Goal: Information Seeking & Learning: Compare options

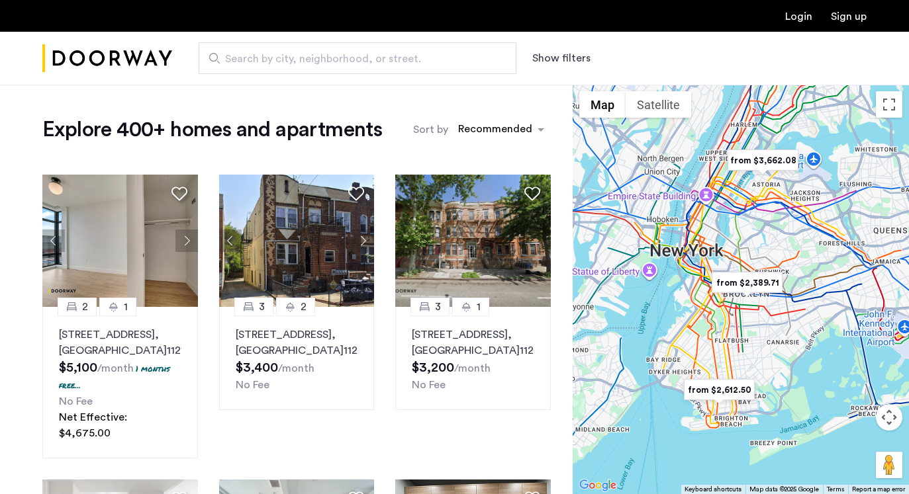
click at [574, 60] on button "Show filters" at bounding box center [561, 58] width 58 height 16
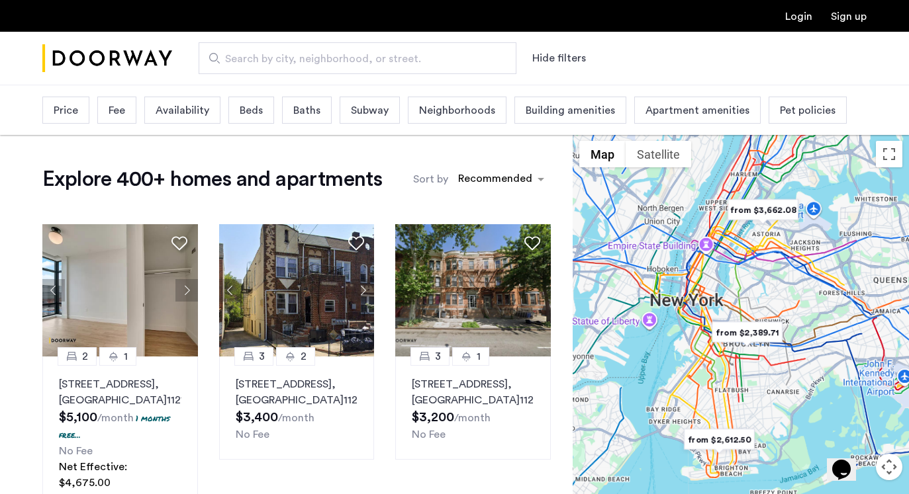
click at [72, 109] on span "Price" at bounding box center [66, 111] width 24 height 16
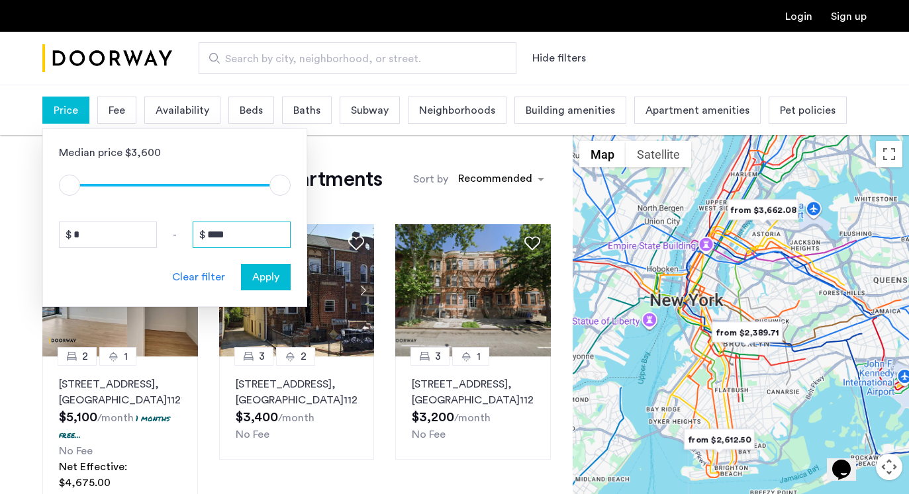
click at [216, 237] on input "****" at bounding box center [242, 235] width 98 height 26
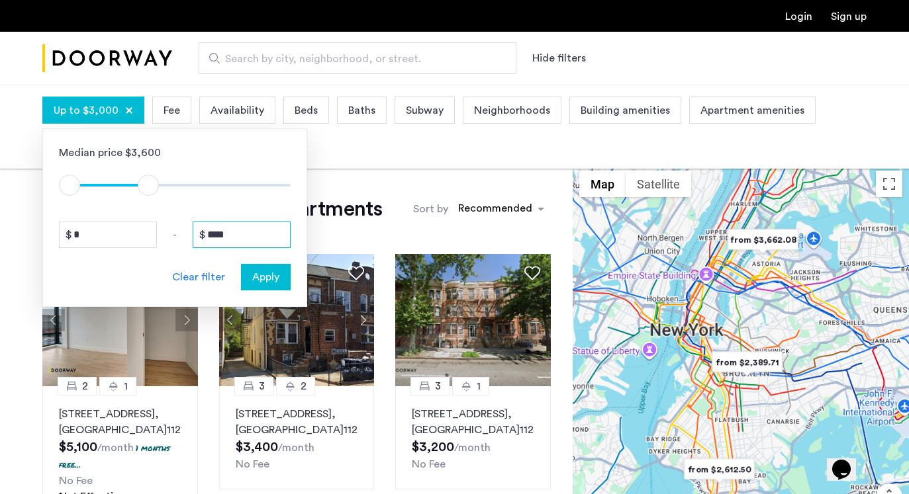
type input "****"
click at [270, 273] on span "Apply" at bounding box center [265, 277] width 27 height 16
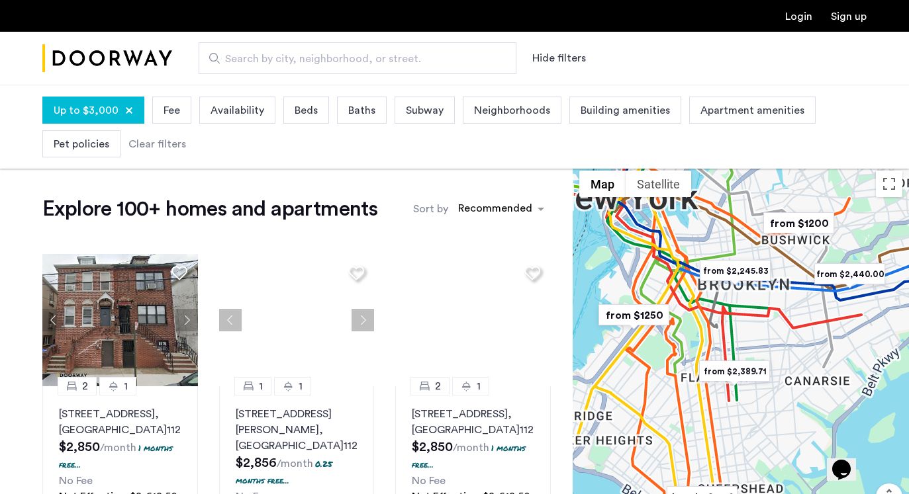
click at [307, 114] on span "Beds" at bounding box center [306, 111] width 23 height 16
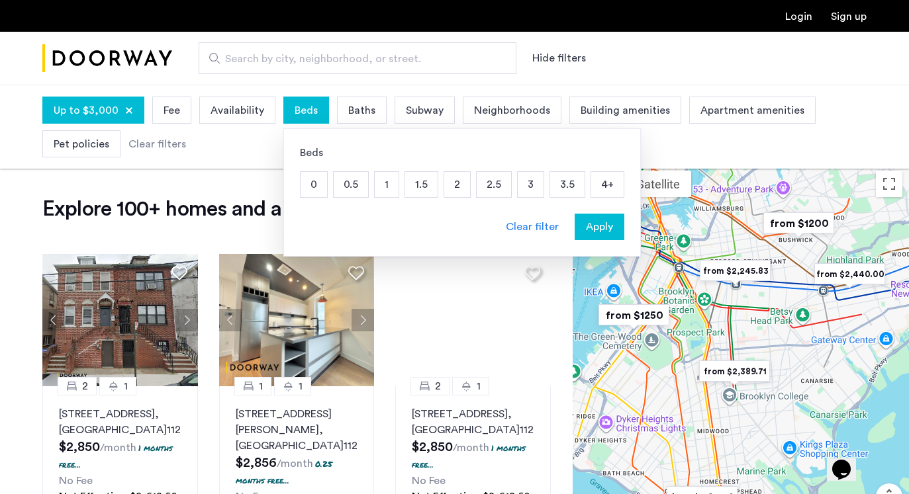
click at [416, 188] on p "1.5" at bounding box center [421, 184] width 32 height 25
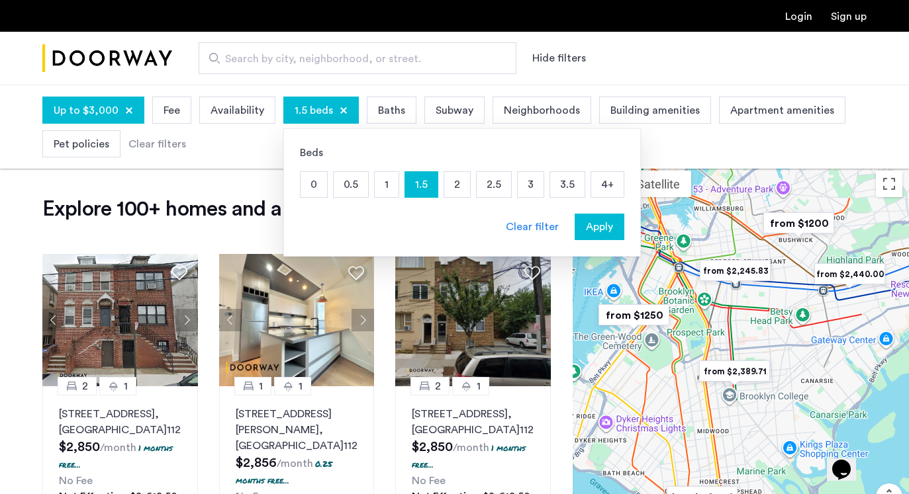
click at [457, 188] on p "2" at bounding box center [457, 184] width 26 height 25
click at [386, 186] on p "1" at bounding box center [387, 184] width 24 height 25
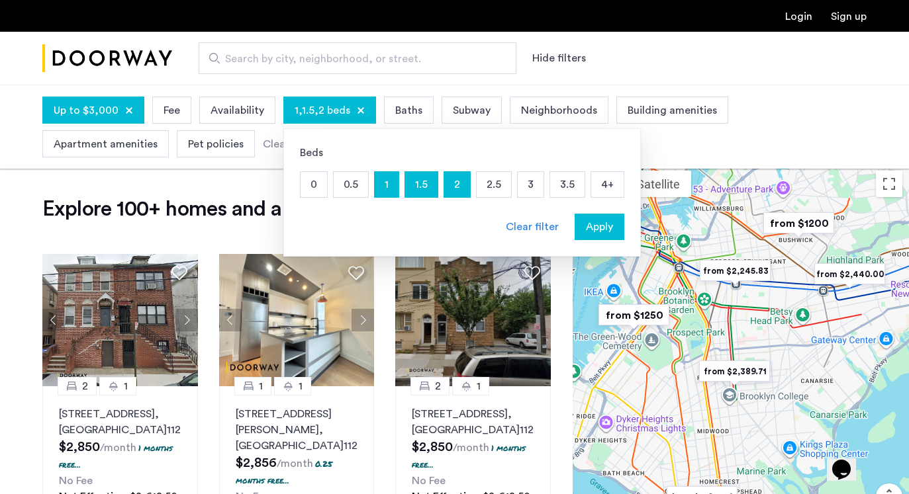
click at [606, 220] on span "Apply" at bounding box center [599, 227] width 27 height 16
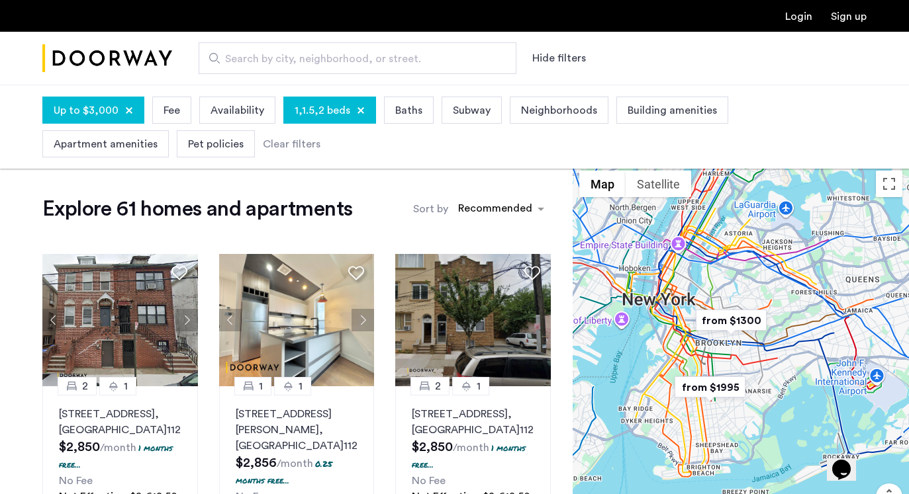
drag, startPoint x: 717, startPoint y: 363, endPoint x: 705, endPoint y: 305, distance: 59.6
click at [705, 306] on img "from $1300" at bounding box center [730, 321] width 81 height 30
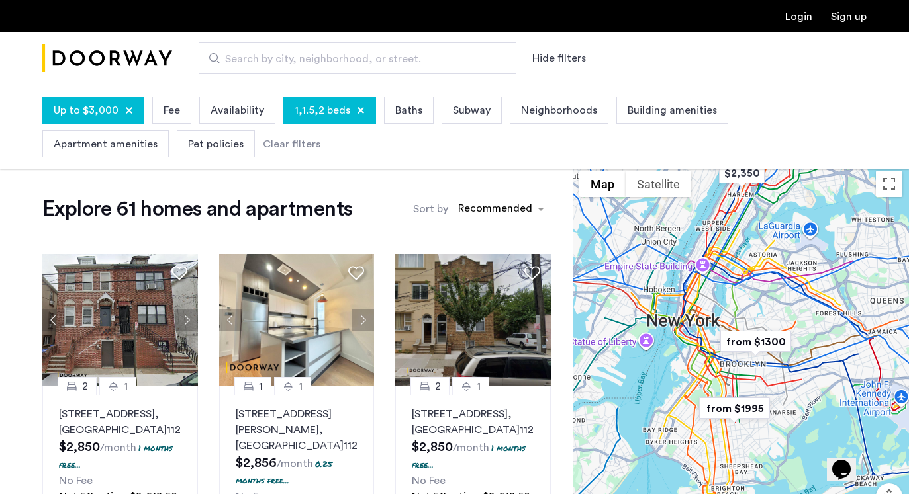
drag, startPoint x: 752, startPoint y: 340, endPoint x: 787, endPoint y: 384, distance: 55.6
click at [787, 384] on div at bounding box center [740, 369] width 336 height 410
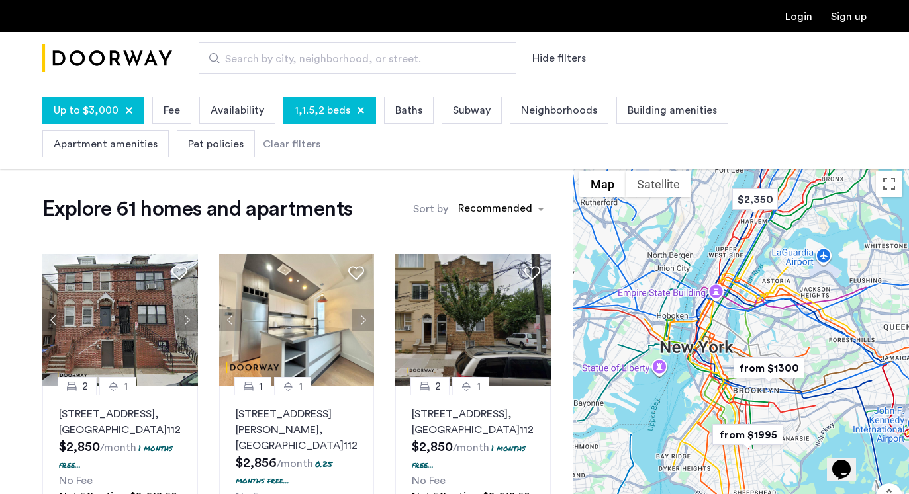
click at [774, 388] on div at bounding box center [740, 369] width 336 height 410
click at [757, 380] on img "from $1300" at bounding box center [768, 368] width 81 height 30
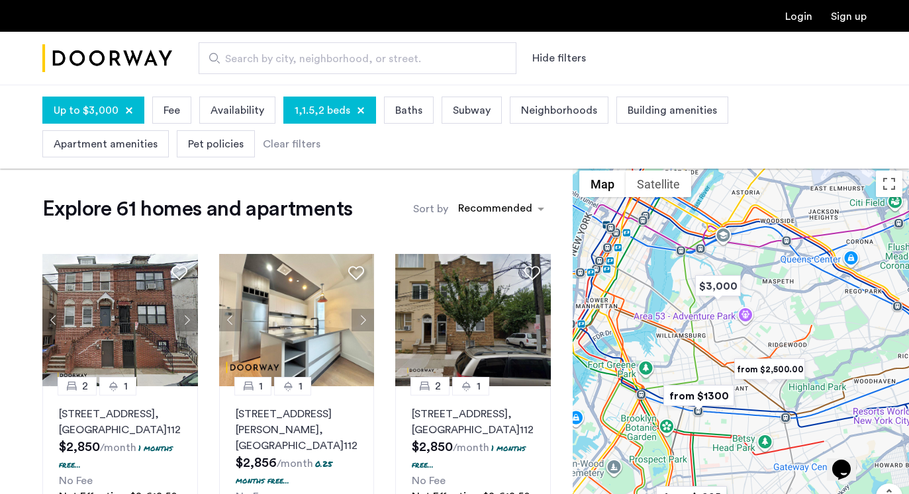
click at [705, 359] on div "To navigate, press the arrow keys." at bounding box center [740, 369] width 336 height 410
click at [703, 367] on div "To navigate, press the arrow keys." at bounding box center [740, 369] width 336 height 410
click at [709, 379] on div "To navigate, press the arrow keys." at bounding box center [740, 369] width 336 height 410
click at [720, 426] on div "To navigate, press the arrow keys." at bounding box center [740, 369] width 336 height 410
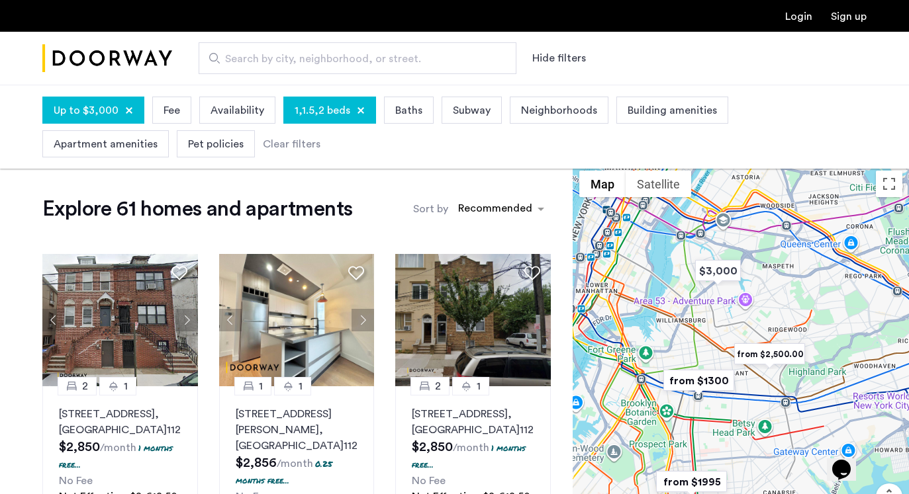
drag, startPoint x: 778, startPoint y: 393, endPoint x: 780, endPoint y: 353, distance: 39.8
click at [780, 353] on div "To navigate, press the arrow keys." at bounding box center [740, 369] width 336 height 410
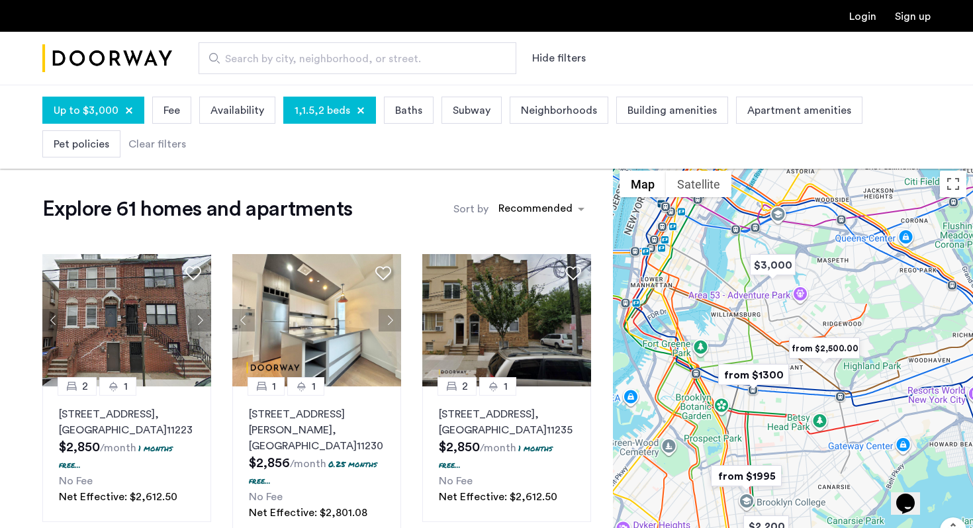
click at [756, 394] on div "To navigate, press the arrow keys." at bounding box center [793, 385] width 360 height 443
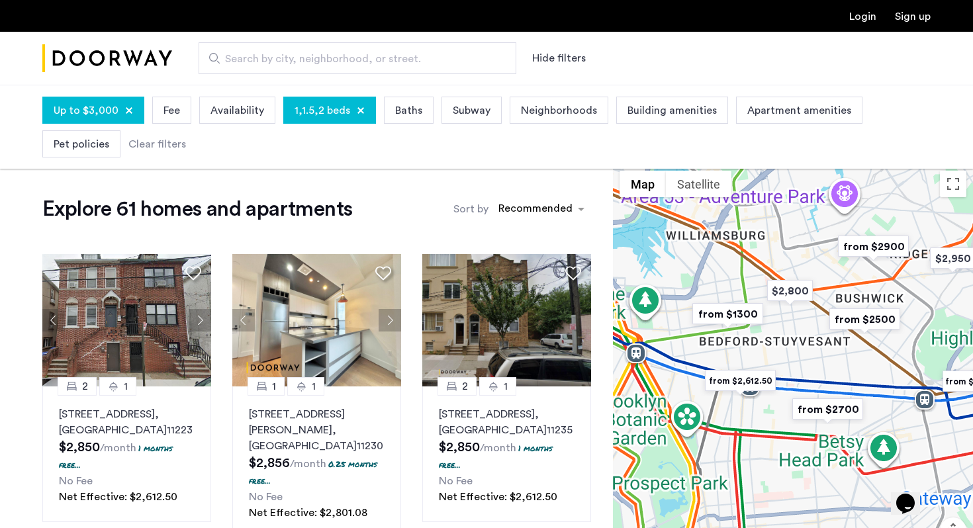
click at [770, 404] on div "To navigate, press the arrow keys." at bounding box center [793, 385] width 360 height 443
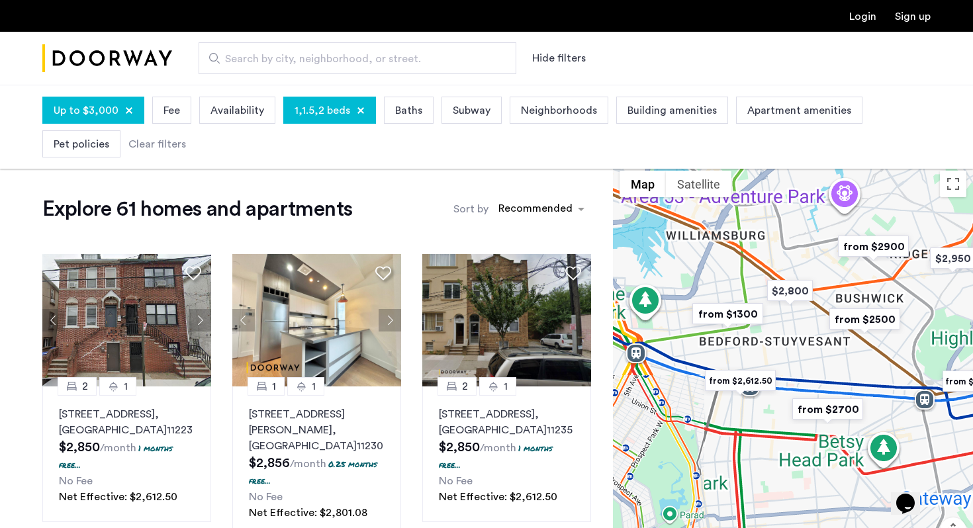
click at [770, 404] on div "To navigate, press the arrow keys." at bounding box center [793, 385] width 360 height 443
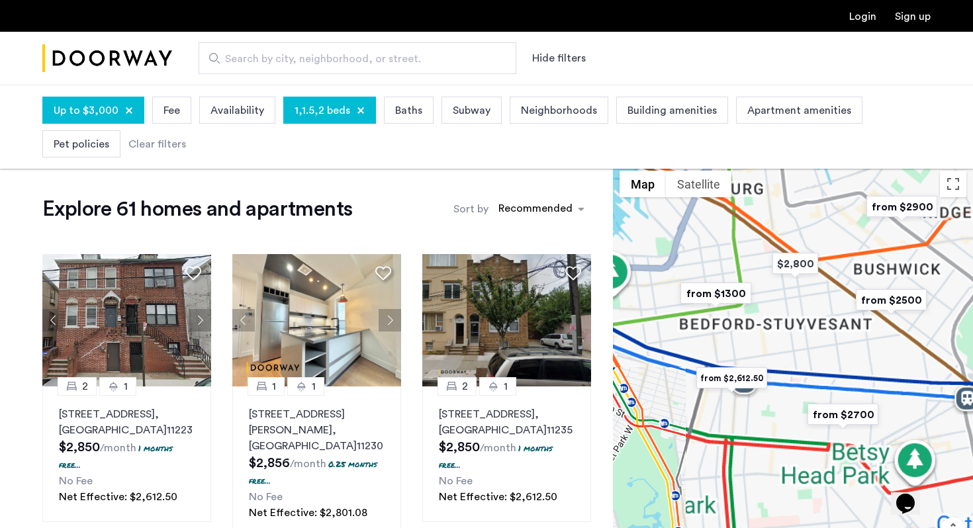
click at [770, 404] on div "To navigate, press the arrow keys." at bounding box center [793, 385] width 360 height 443
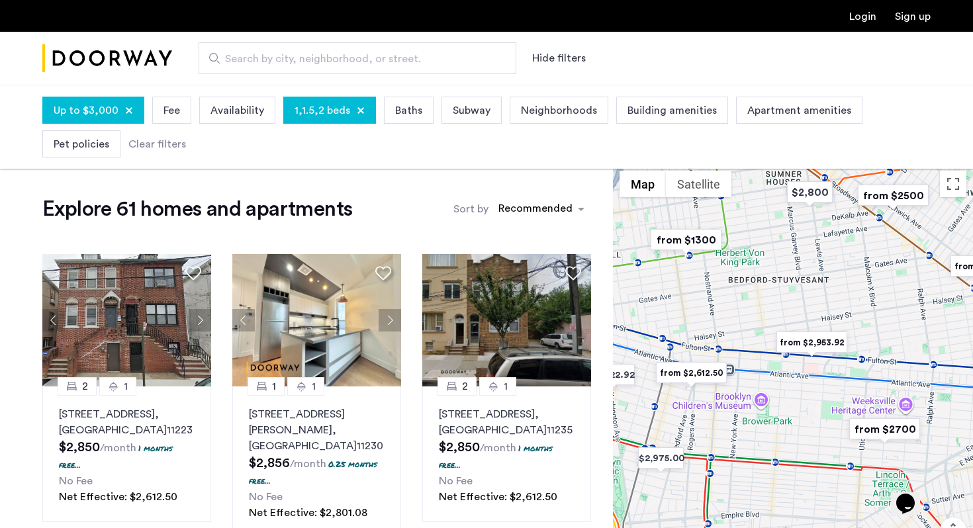
click at [712, 373] on img "from $2,612.50" at bounding box center [691, 373] width 81 height 30
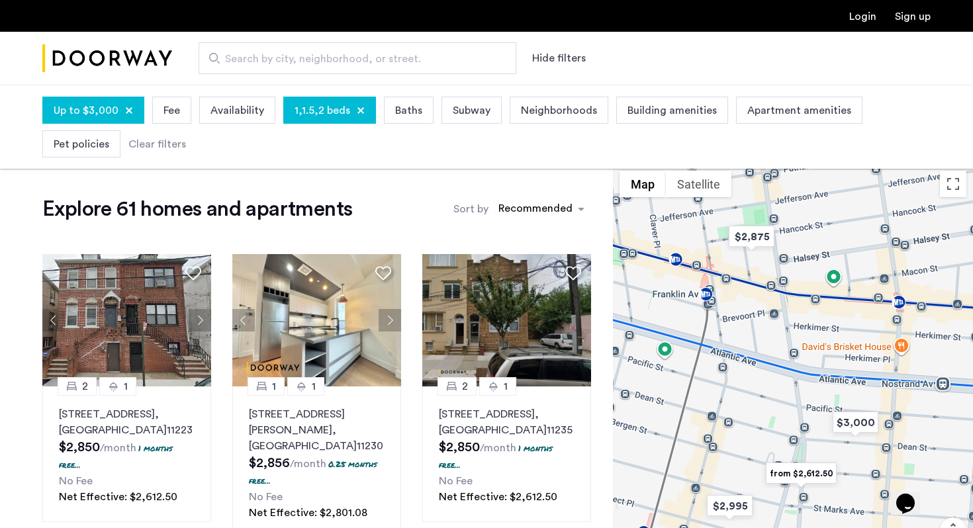
click at [799, 477] on img "from $2,612.50" at bounding box center [800, 474] width 81 height 30
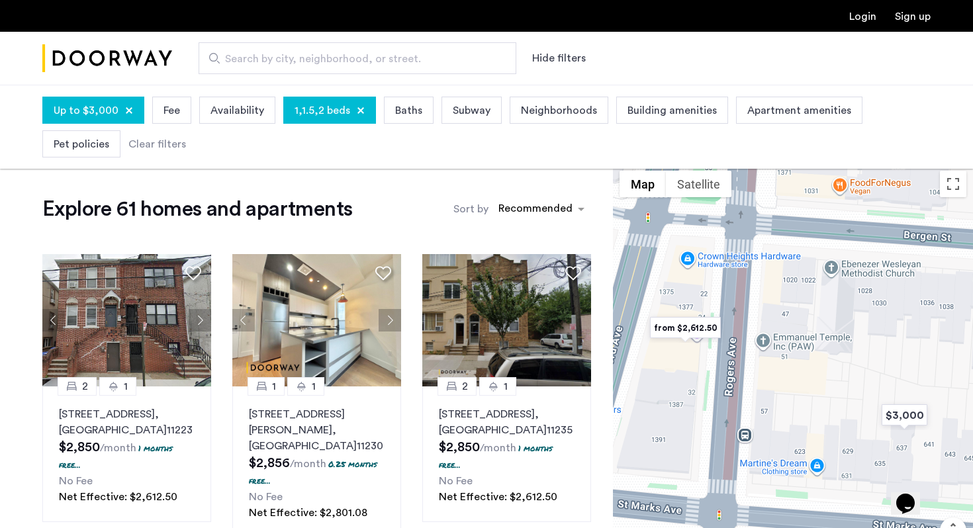
click at [689, 328] on img "from $2,612.50" at bounding box center [685, 328] width 81 height 30
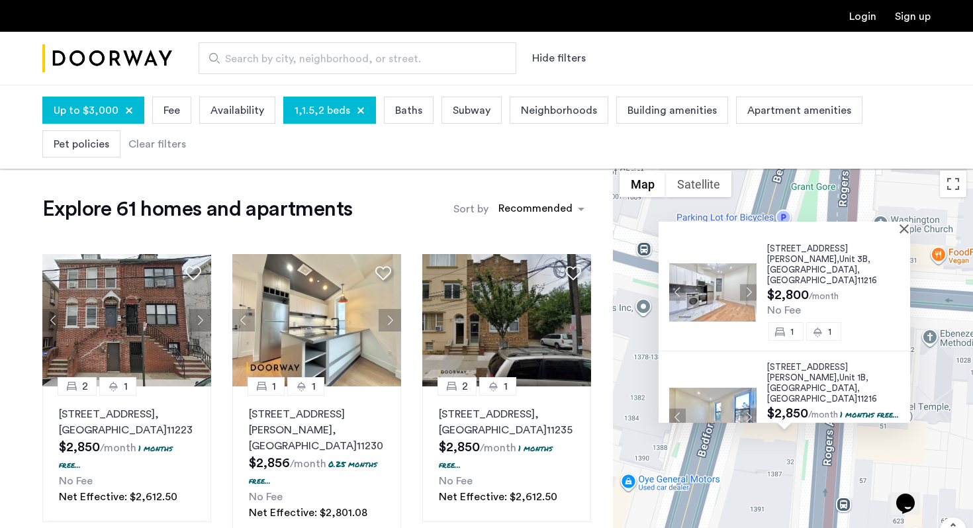
click at [821, 363] on span "[STREET_ADDRESS][PERSON_NAME]," at bounding box center [807, 372] width 81 height 19
click at [908, 230] on button "Close" at bounding box center [906, 228] width 9 height 9
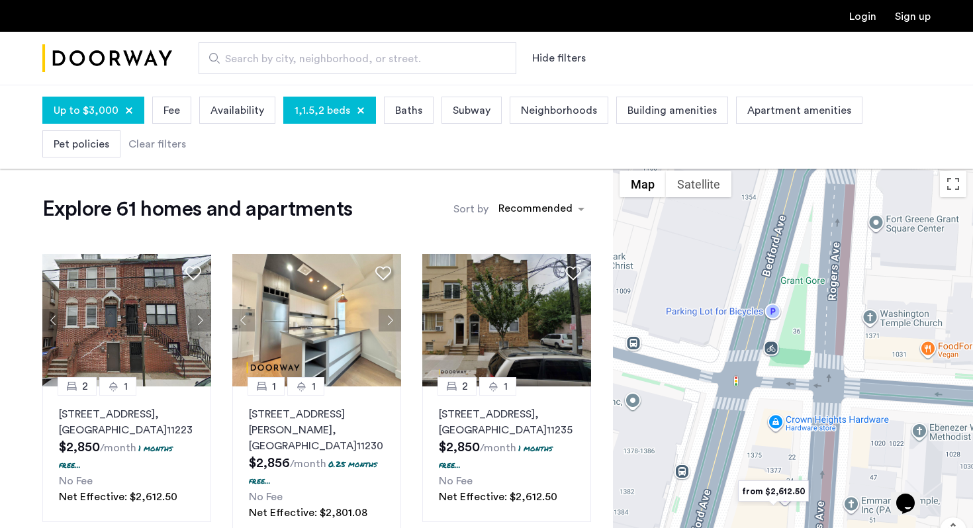
drag, startPoint x: 866, startPoint y: 334, endPoint x: 855, endPoint y: 425, distance: 92.0
click at [855, 428] on div at bounding box center [793, 385] width 360 height 443
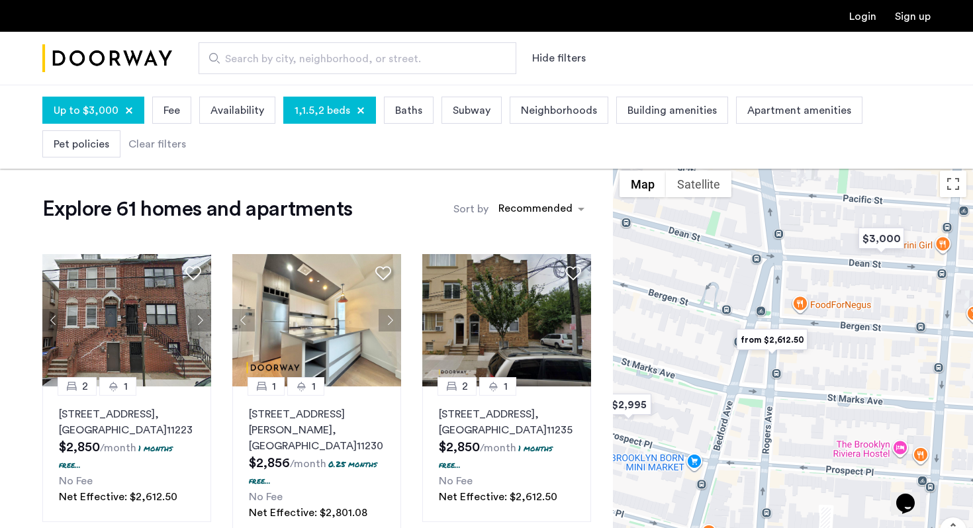
drag, startPoint x: 841, startPoint y: 435, endPoint x: 814, endPoint y: 368, distance: 72.5
click at [814, 368] on div at bounding box center [793, 385] width 360 height 443
click at [635, 412] on img "$2,995" at bounding box center [628, 403] width 56 height 30
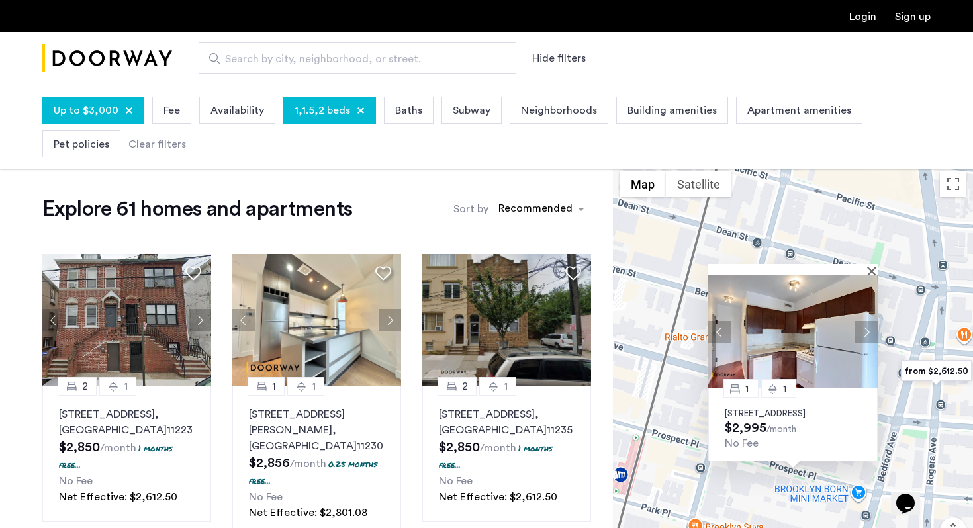
click at [882, 322] on div "1 [STREET_ADDRESS] $2,995 /month No Fee" at bounding box center [793, 385] width 360 height 443
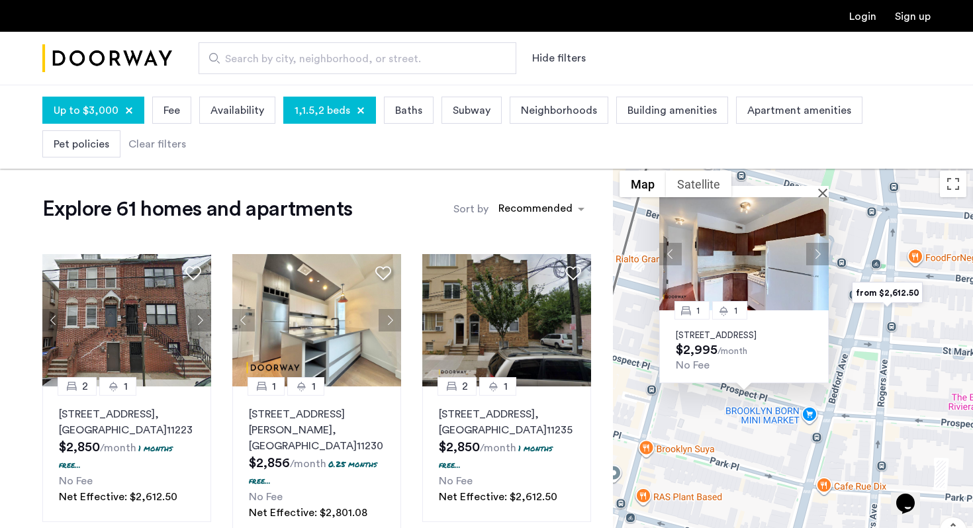
drag, startPoint x: 915, startPoint y: 351, endPoint x: 866, endPoint y: 267, distance: 97.0
click at [866, 268] on div "1 [STREET_ADDRESS] $2,995 /month No Fee" at bounding box center [793, 385] width 360 height 443
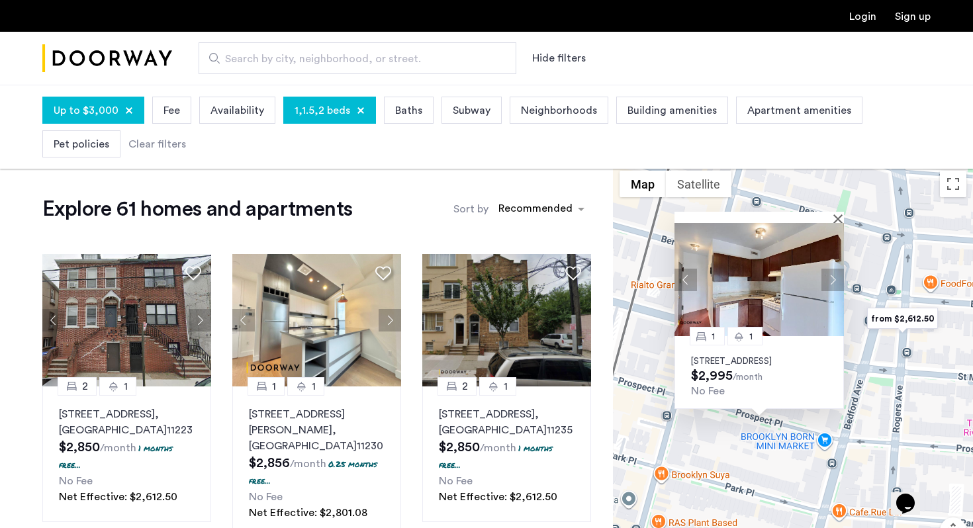
drag, startPoint x: 847, startPoint y: 230, endPoint x: 879, endPoint y: 287, distance: 65.8
click at [880, 288] on div "1 [STREET_ADDRESS] $2,995 /month No Fee" at bounding box center [793, 385] width 360 height 443
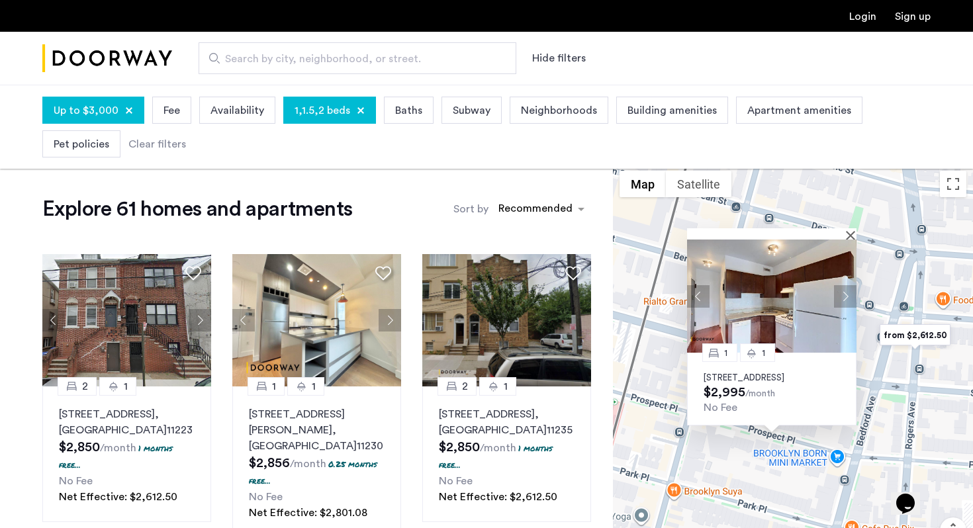
click at [844, 228] on div at bounding box center [767, 233] width 160 height 11
click at [850, 230] on button "Close" at bounding box center [852, 234] width 9 height 9
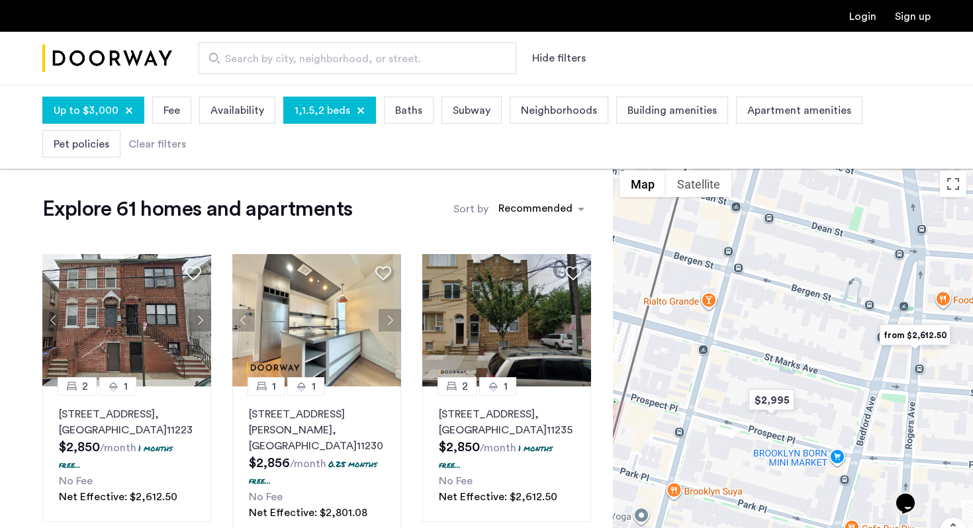
click at [907, 332] on img "from $2,612.50" at bounding box center [914, 335] width 81 height 30
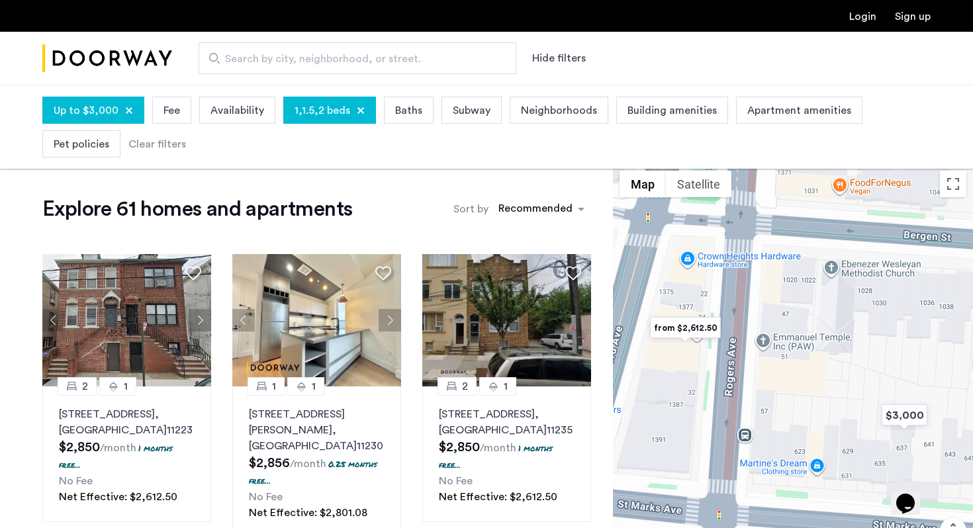
click at [700, 324] on img "from $2,612.50" at bounding box center [685, 328] width 81 height 30
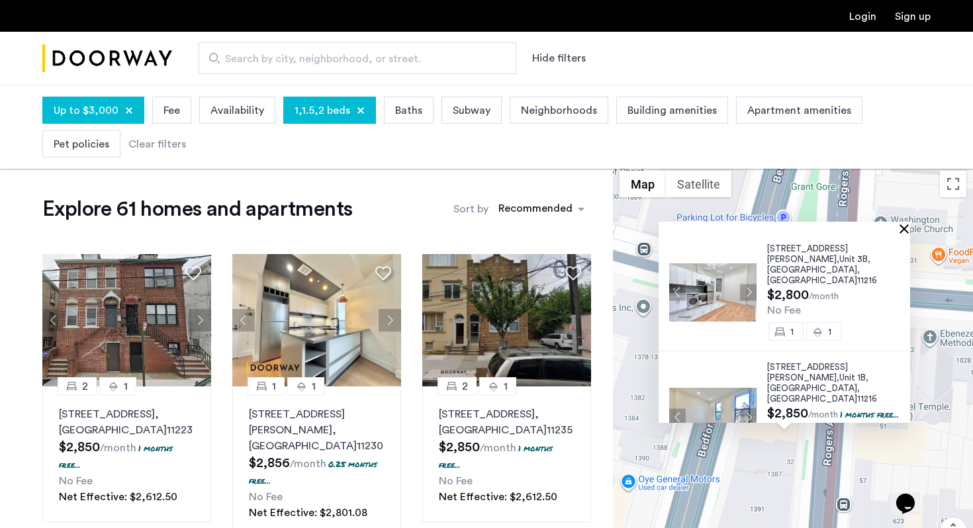
click at [908, 232] on button "Close" at bounding box center [906, 228] width 9 height 9
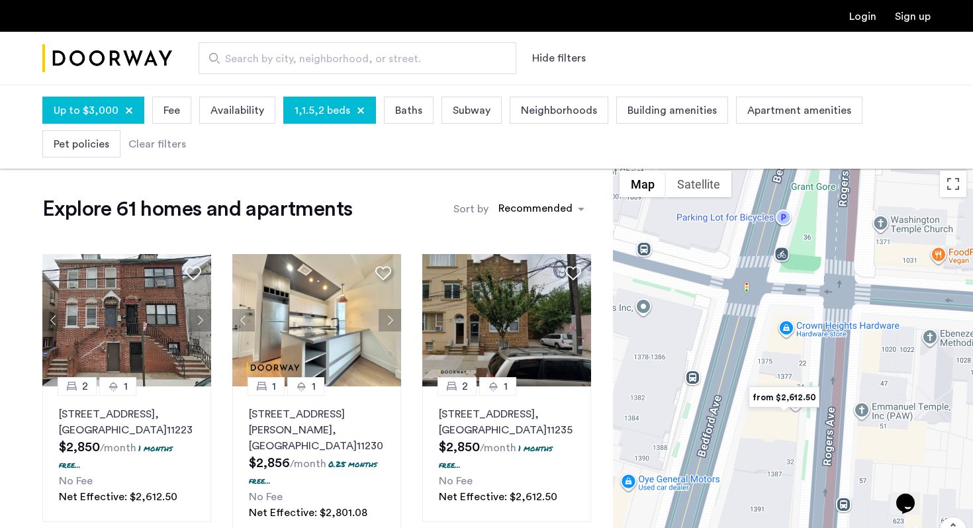
click at [908, 232] on div "To navigate, press the arrow keys." at bounding box center [793, 385] width 360 height 443
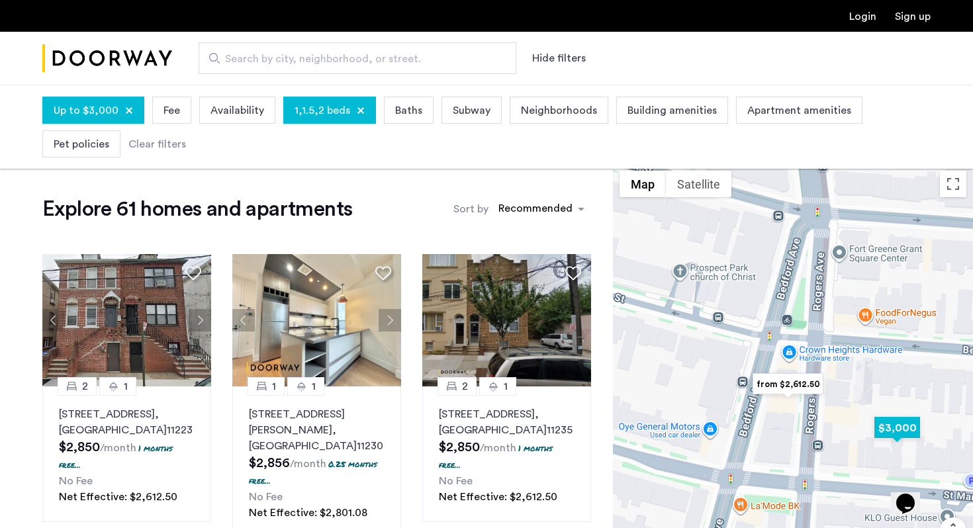
click at [897, 429] on img "$3,000" at bounding box center [897, 428] width 56 height 30
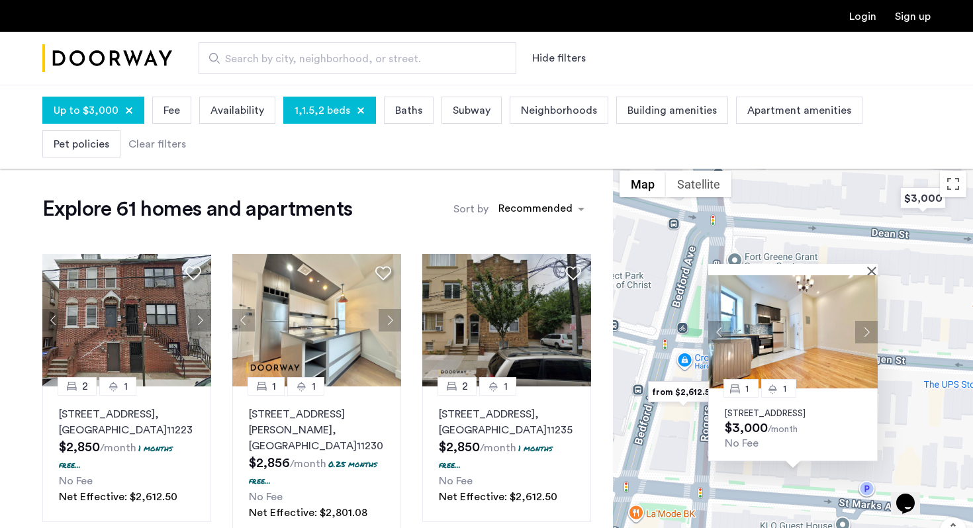
click at [872, 321] on button "Next apartment" at bounding box center [866, 332] width 23 height 23
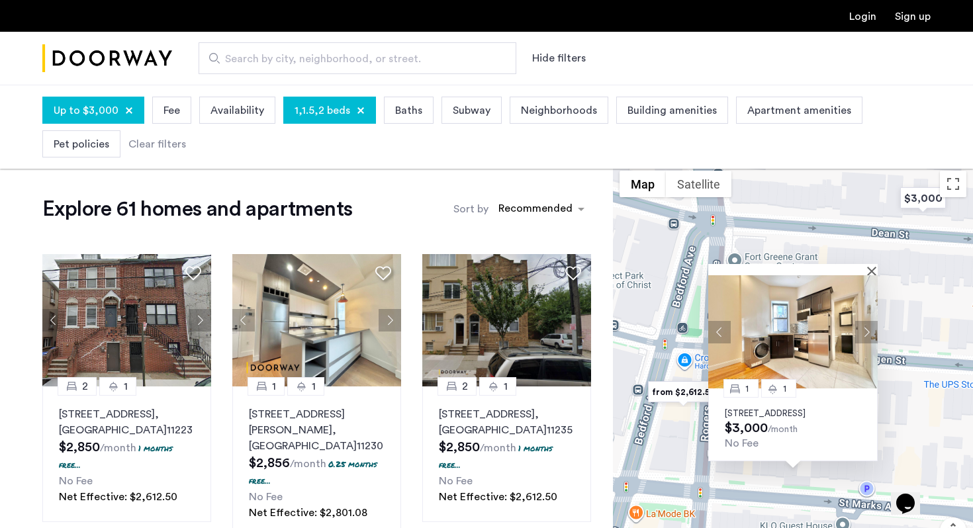
click at [870, 321] on button "Next apartment" at bounding box center [866, 332] width 23 height 23
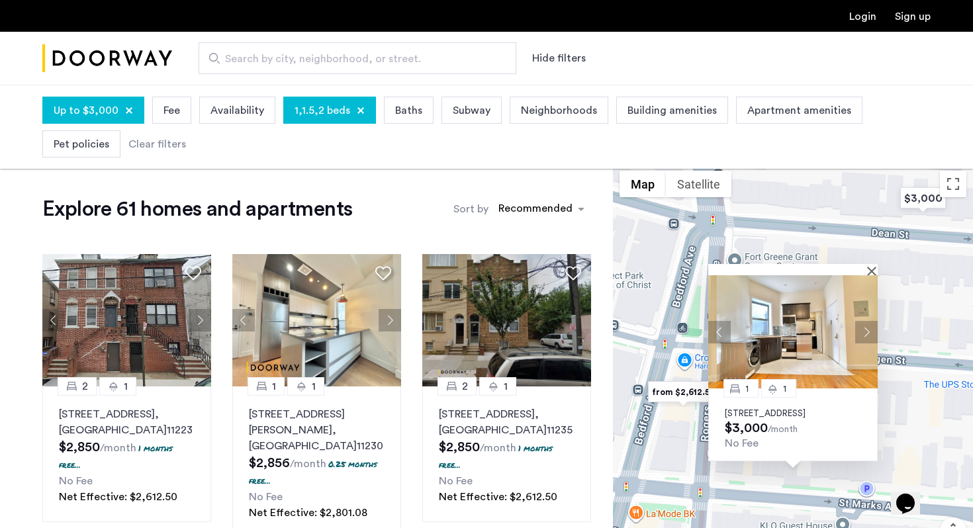
click at [870, 321] on button "Next apartment" at bounding box center [866, 332] width 23 height 23
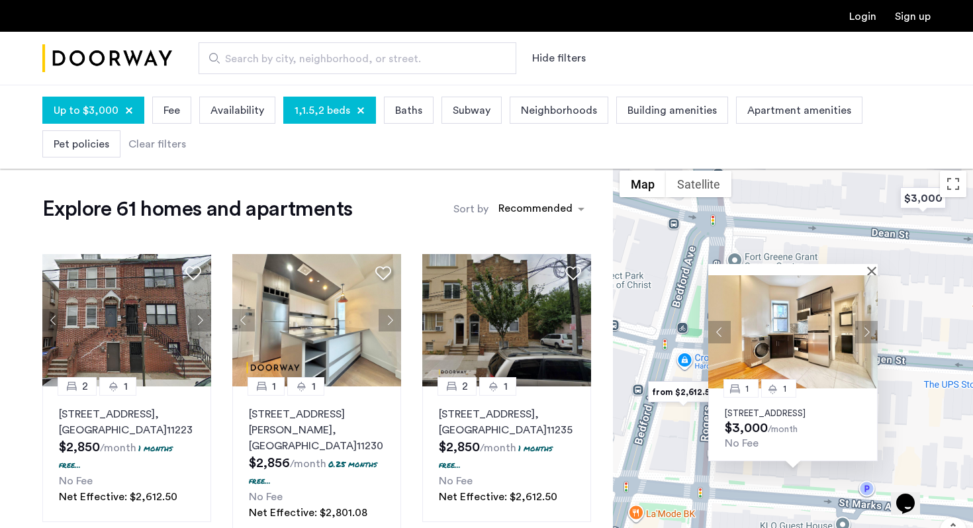
click at [870, 321] on button "Next apartment" at bounding box center [866, 332] width 23 height 23
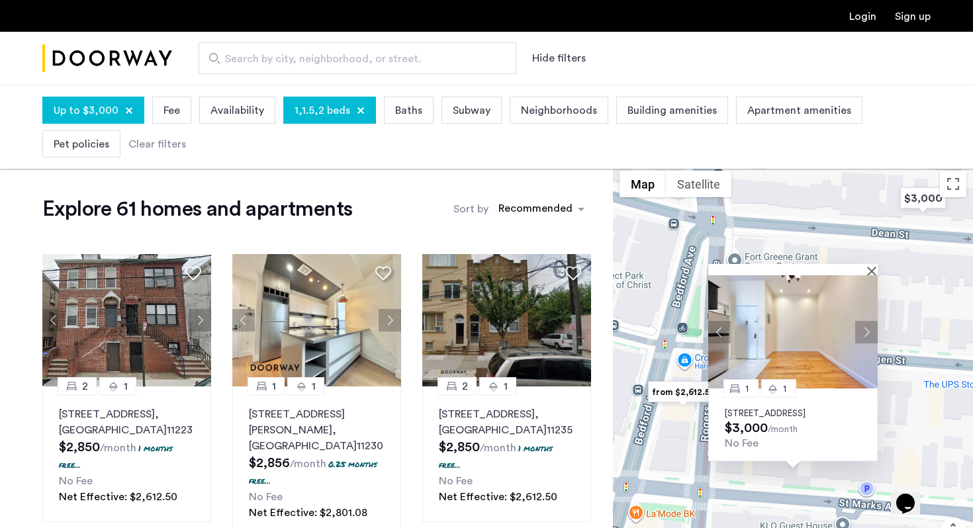
click at [870, 321] on button "Next apartment" at bounding box center [866, 332] width 23 height 23
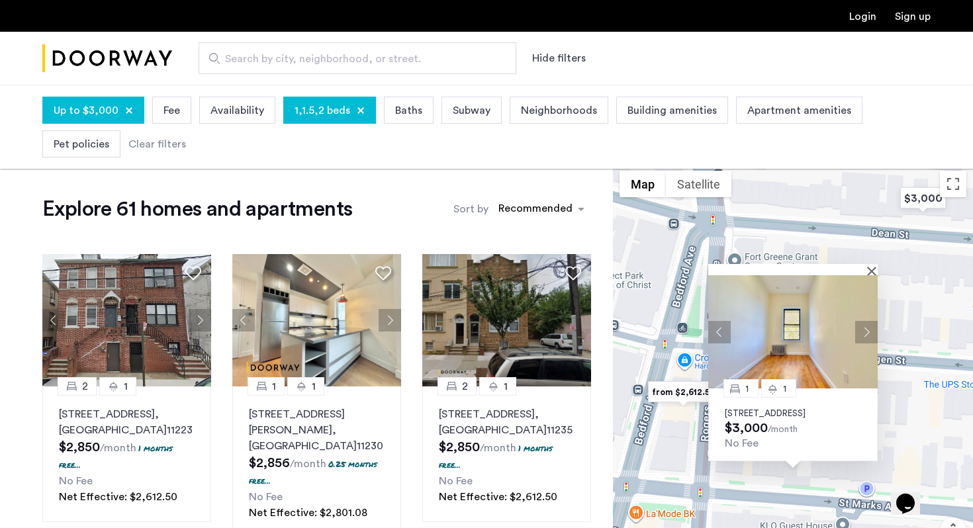
click at [870, 321] on button "Next apartment" at bounding box center [866, 332] width 23 height 23
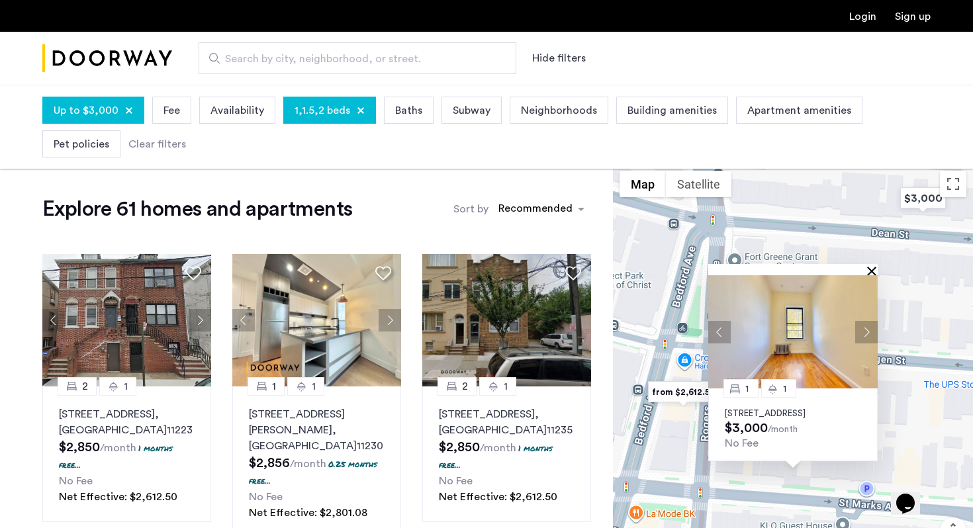
click at [872, 266] on button "Close" at bounding box center [874, 270] width 9 height 9
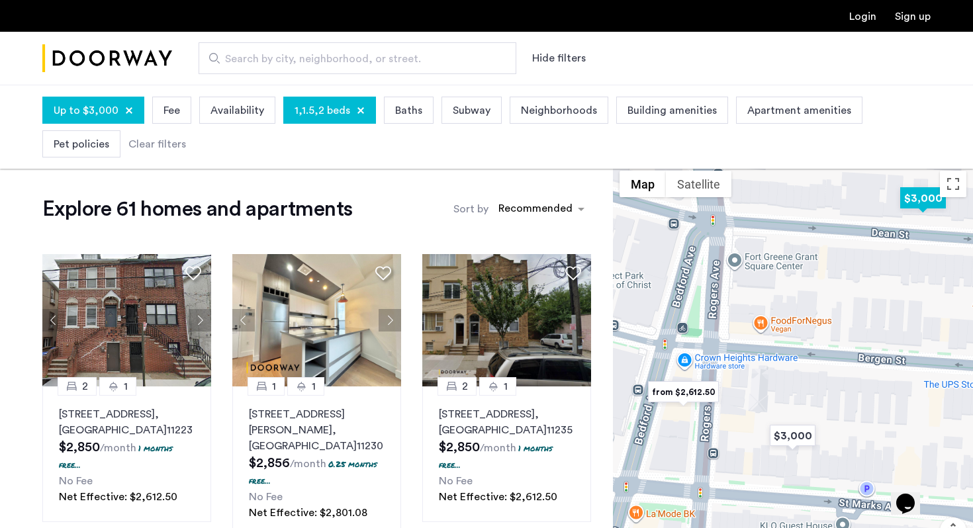
click at [908, 195] on img "$3,000" at bounding box center [923, 198] width 56 height 30
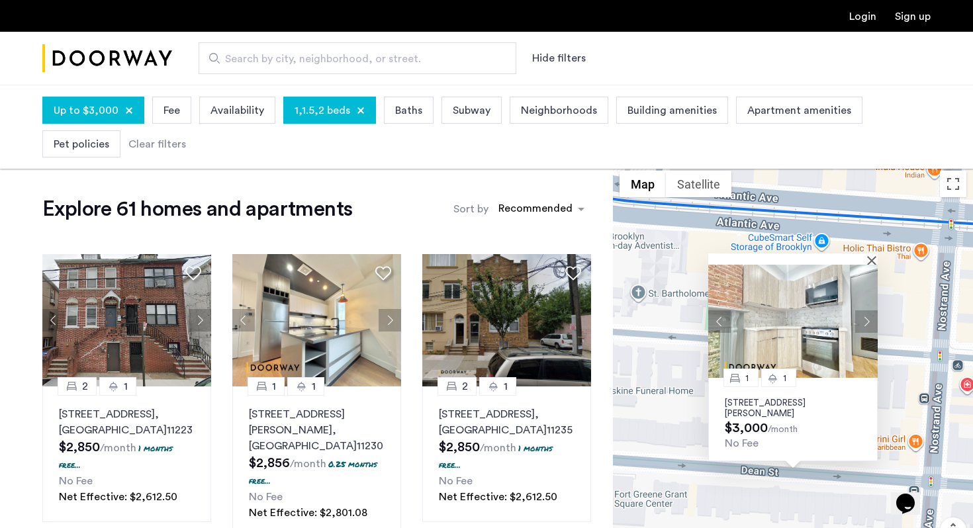
click at [870, 321] on button "Next apartment" at bounding box center [866, 321] width 23 height 23
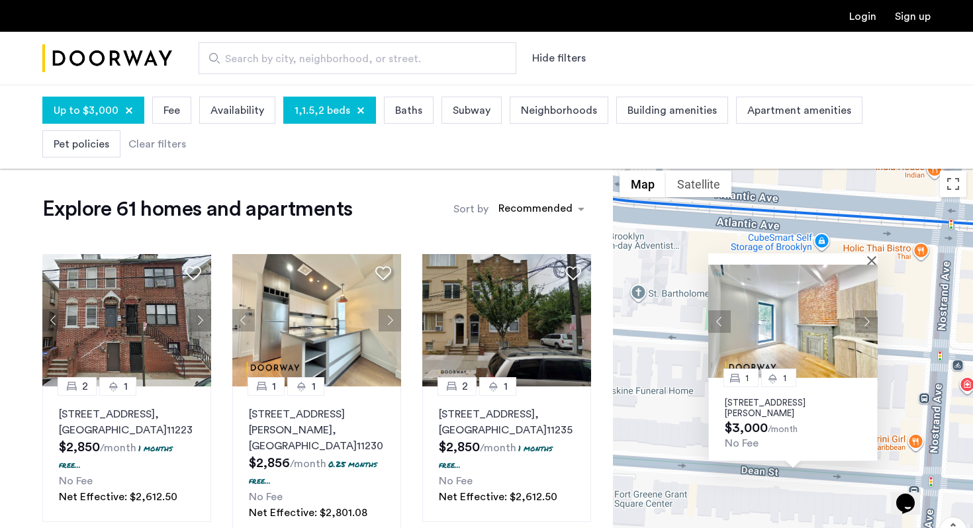
click at [870, 321] on button "Next apartment" at bounding box center [866, 321] width 23 height 23
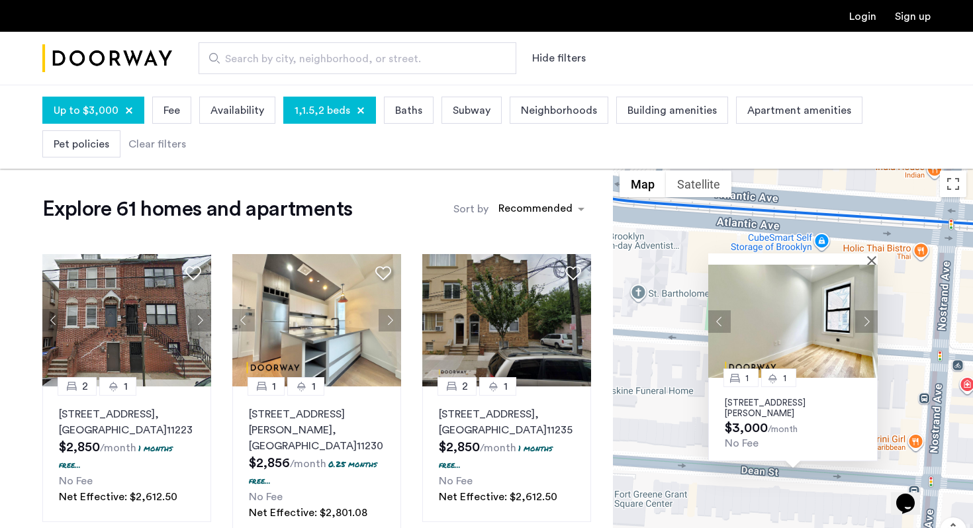
click at [870, 321] on button "Next apartment" at bounding box center [866, 321] width 23 height 23
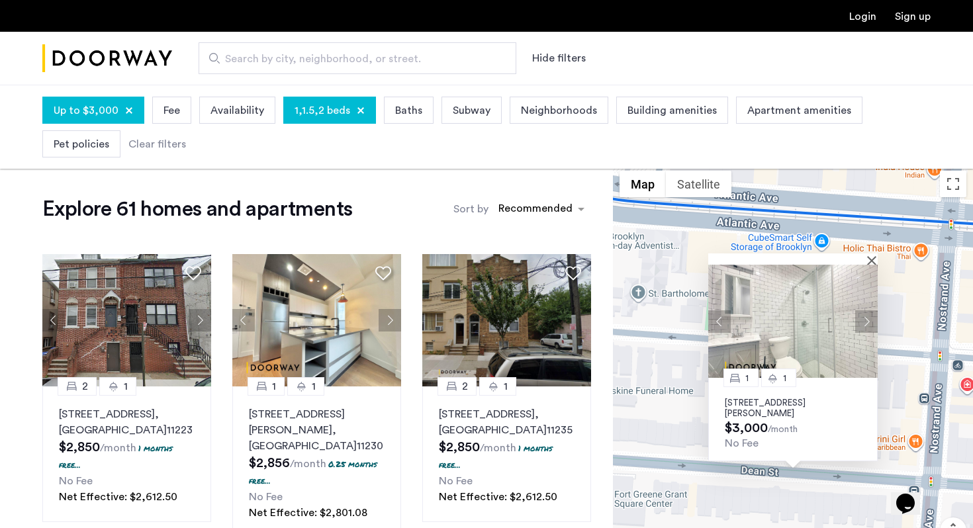
click at [870, 321] on button "Next apartment" at bounding box center [866, 321] width 23 height 23
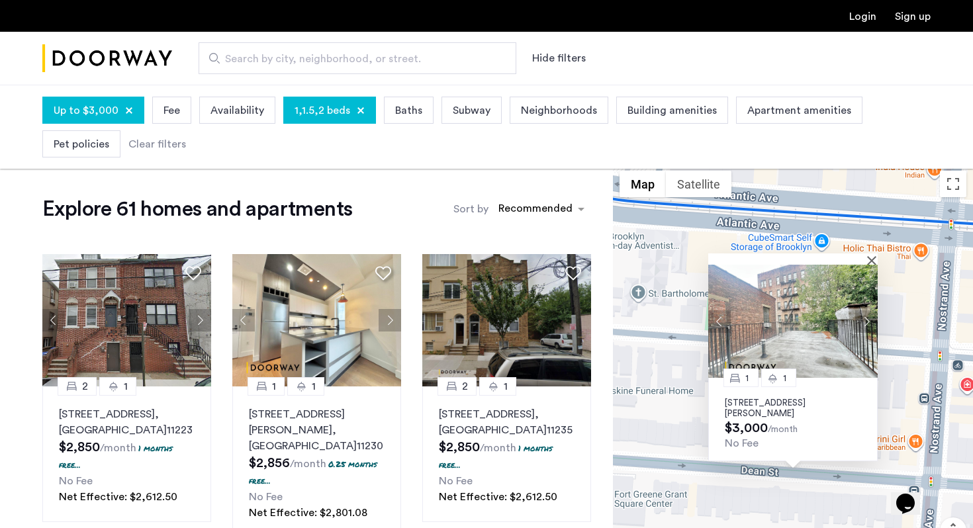
click at [870, 321] on button "Next apartment" at bounding box center [866, 321] width 23 height 23
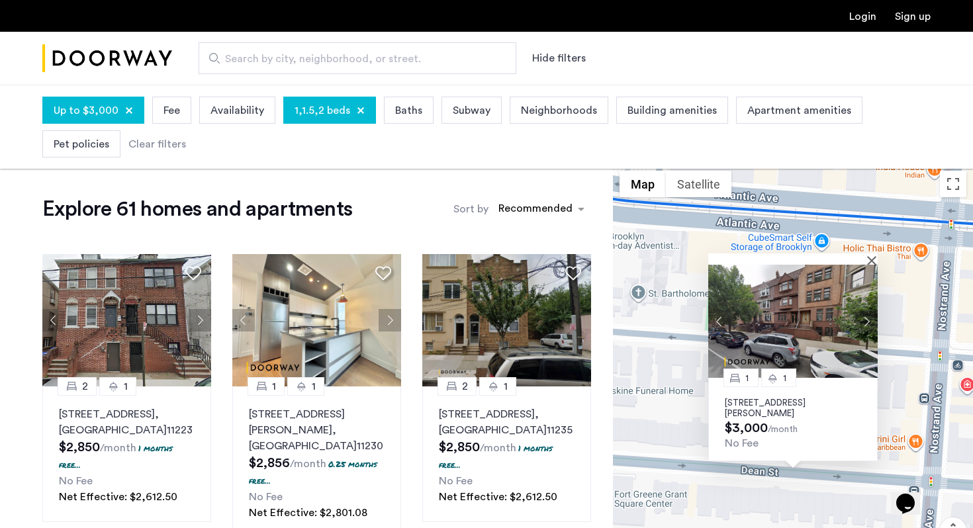
click at [868, 318] on button "Next apartment" at bounding box center [866, 321] width 23 height 23
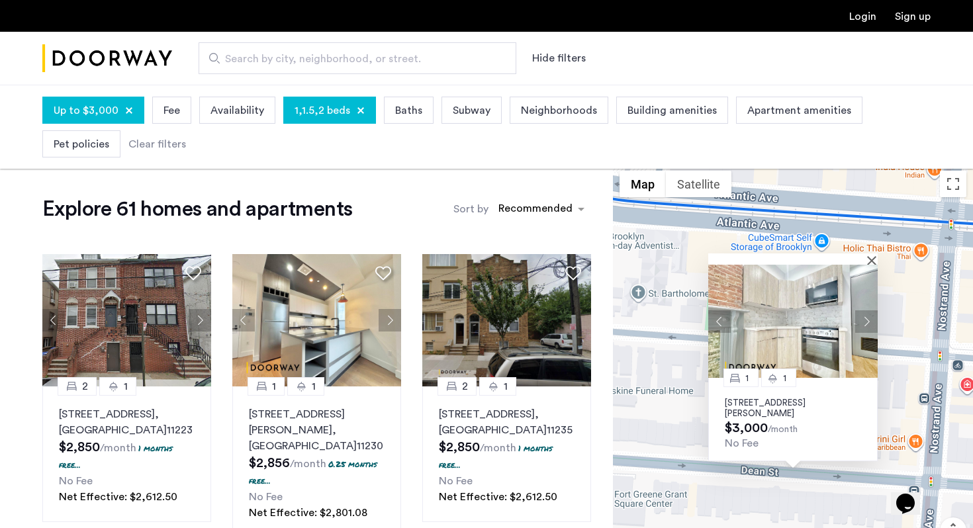
click at [868, 318] on button "Next apartment" at bounding box center [866, 321] width 23 height 23
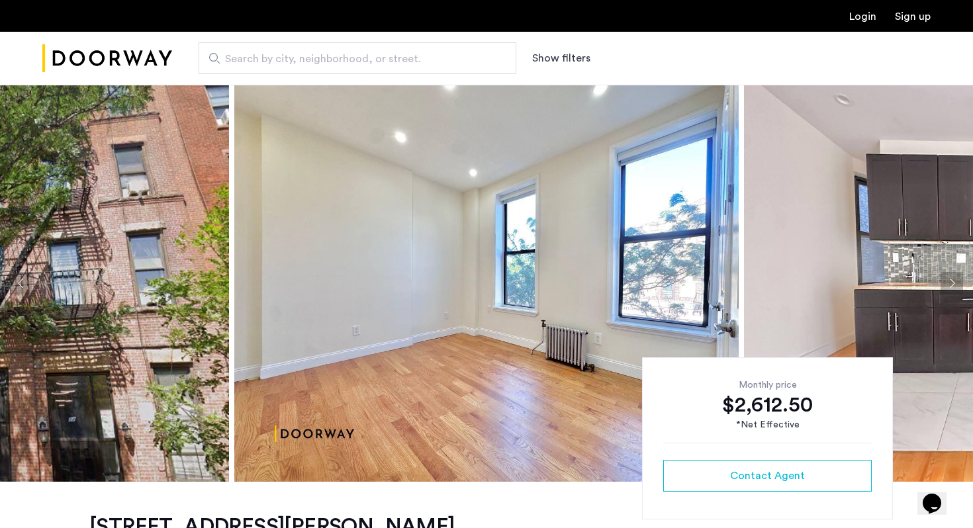
scroll to position [26, 0]
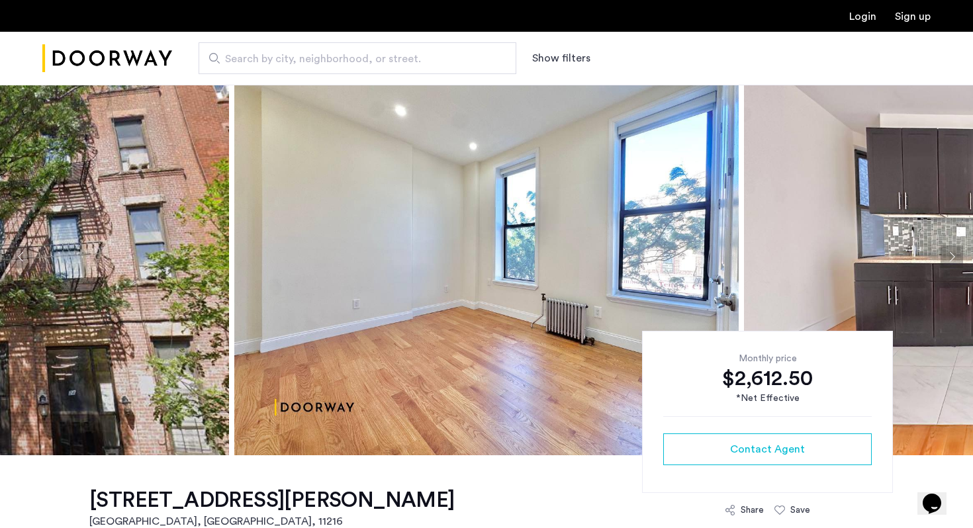
click at [958, 257] on button "Next apartment" at bounding box center [951, 257] width 23 height 23
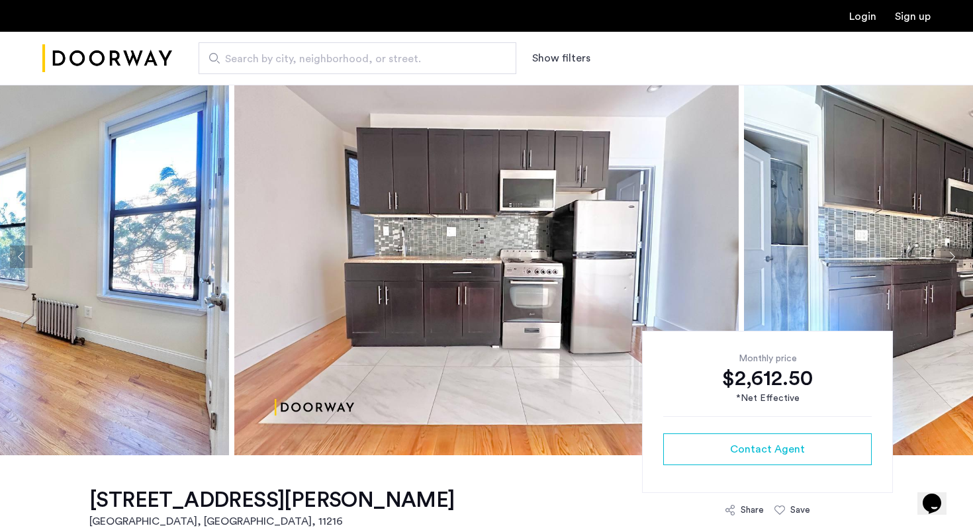
click at [958, 257] on button "Next apartment" at bounding box center [951, 257] width 23 height 23
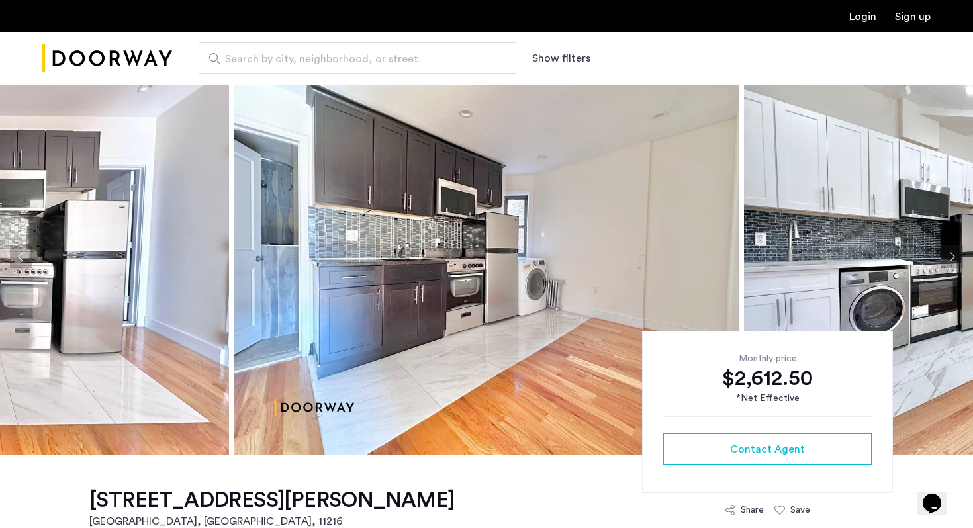
click at [958, 257] on button "Next apartment" at bounding box center [951, 257] width 23 height 23
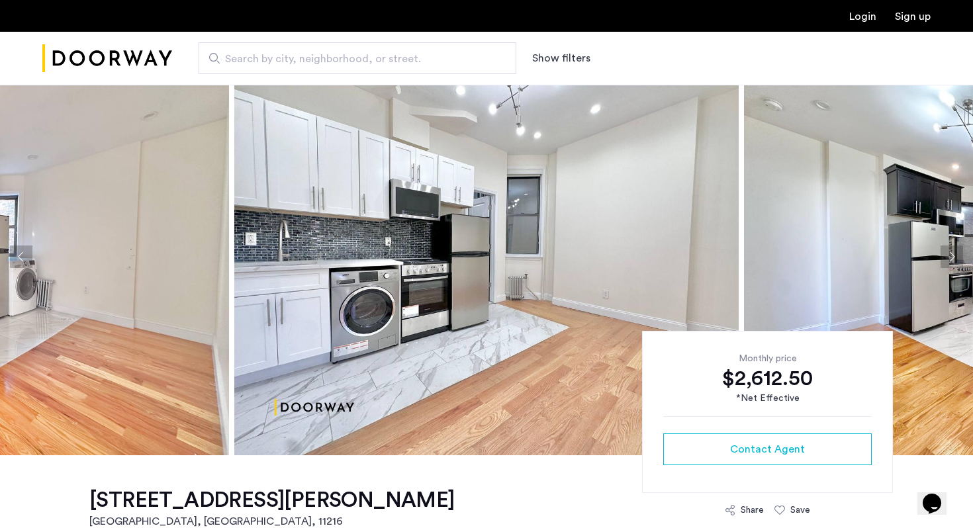
click at [958, 257] on button "Next apartment" at bounding box center [951, 257] width 23 height 23
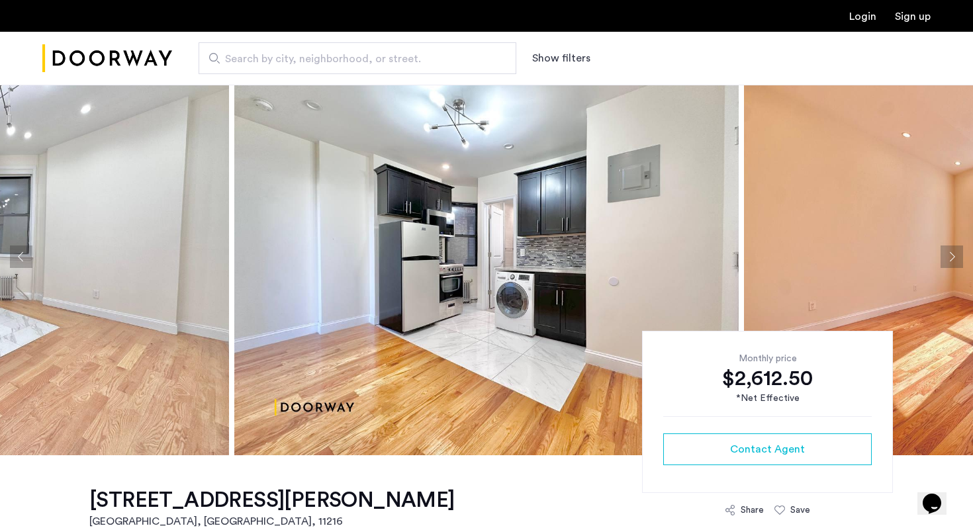
click at [958, 257] on button "Next apartment" at bounding box center [951, 257] width 23 height 23
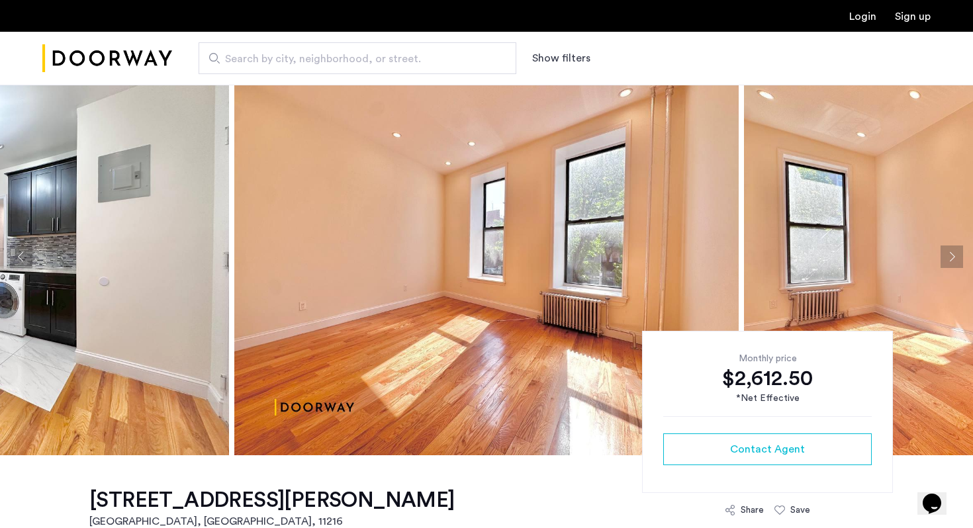
click at [958, 257] on button "Next apartment" at bounding box center [951, 257] width 23 height 23
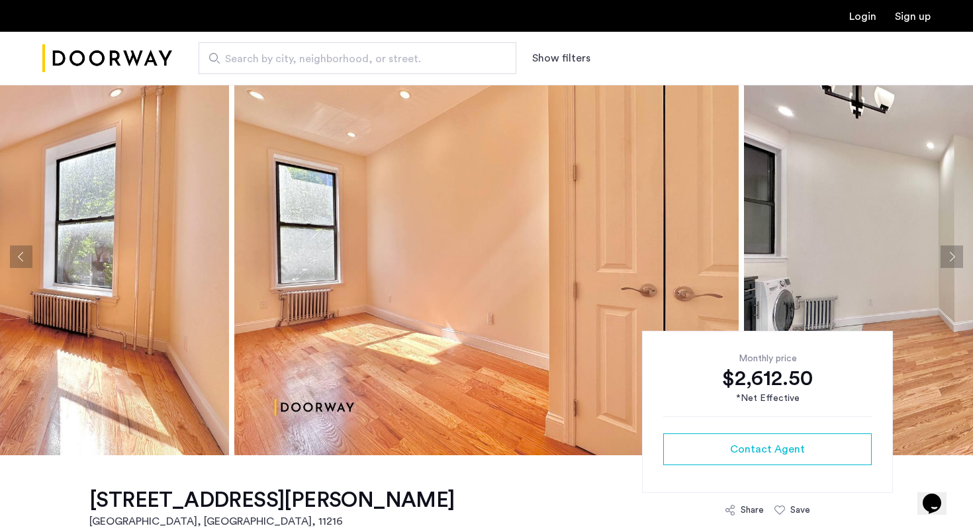
click at [958, 257] on button "Next apartment" at bounding box center [951, 257] width 23 height 23
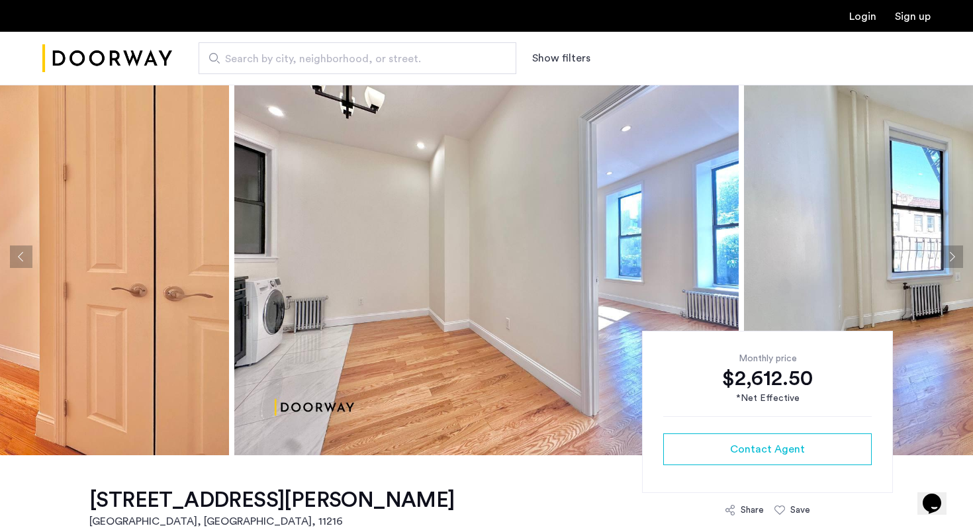
click at [958, 257] on button "Next apartment" at bounding box center [951, 257] width 23 height 23
